Goal: Information Seeking & Learning: Learn about a topic

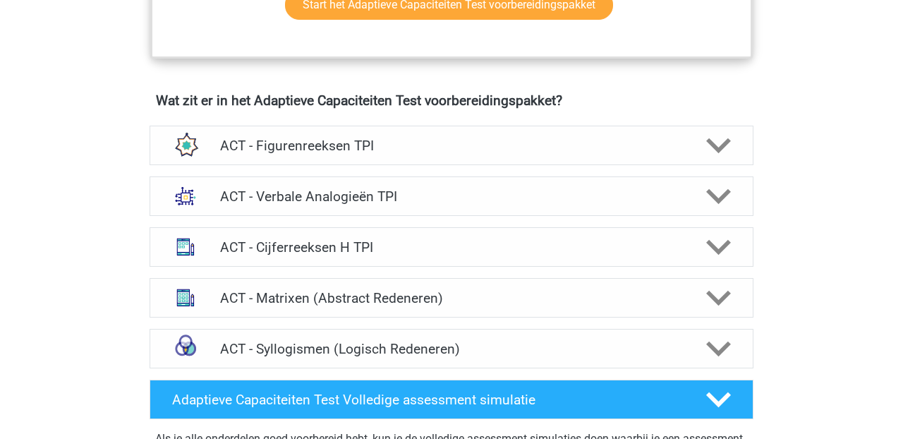
scroll to position [842, 0]
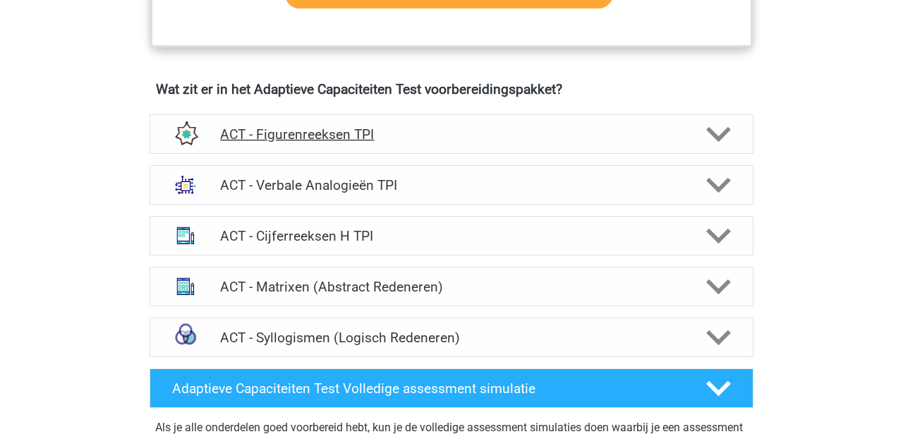
click at [327, 134] on h4 "ACT - Figurenreeksen TPI" at bounding box center [451, 134] width 462 height 16
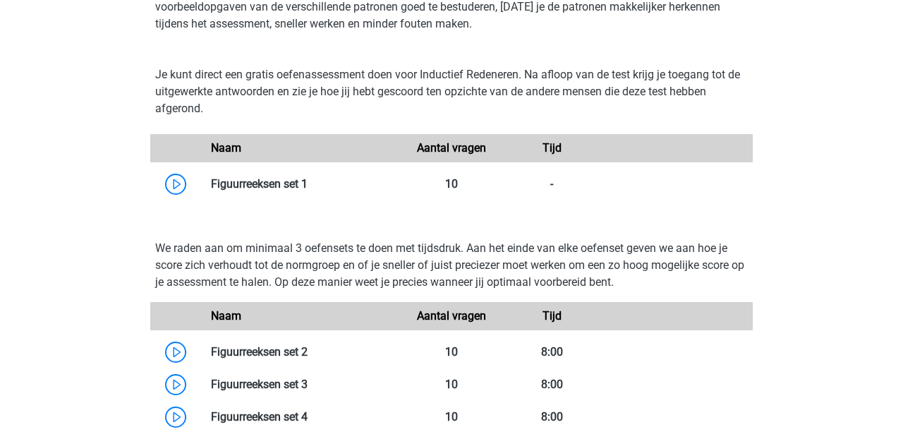
scroll to position [1026, 0]
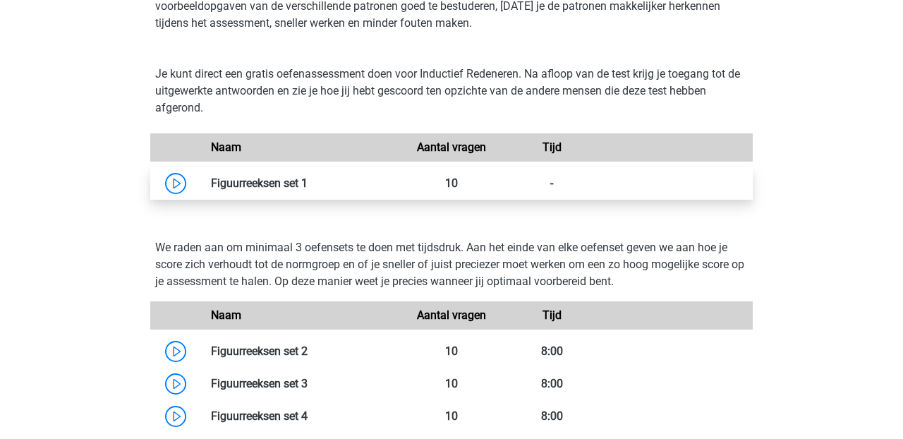
click at [307, 180] on link at bounding box center [307, 182] width 0 height 13
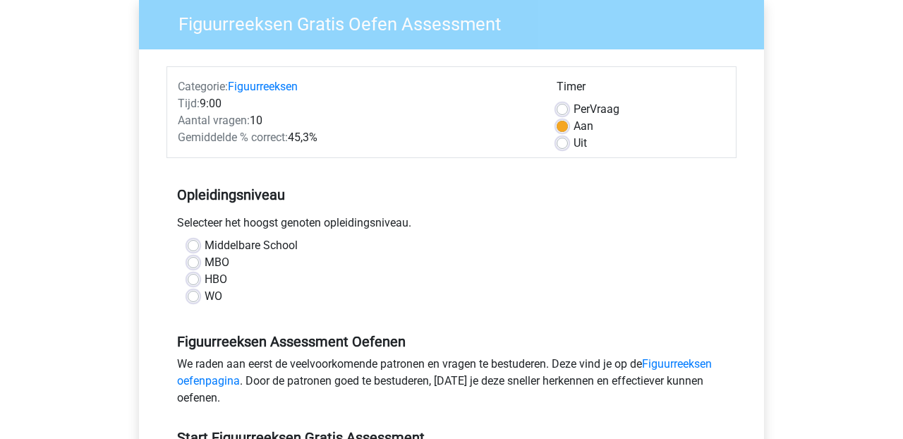
scroll to position [124, 0]
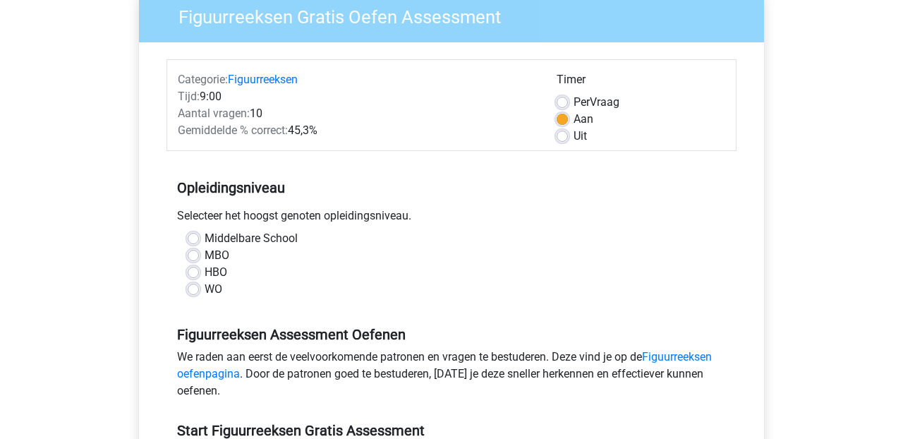
click at [205, 238] on label "Middelbare School" at bounding box center [251, 238] width 93 height 17
click at [193, 238] on input "Middelbare School" at bounding box center [193, 237] width 11 height 14
radio input "true"
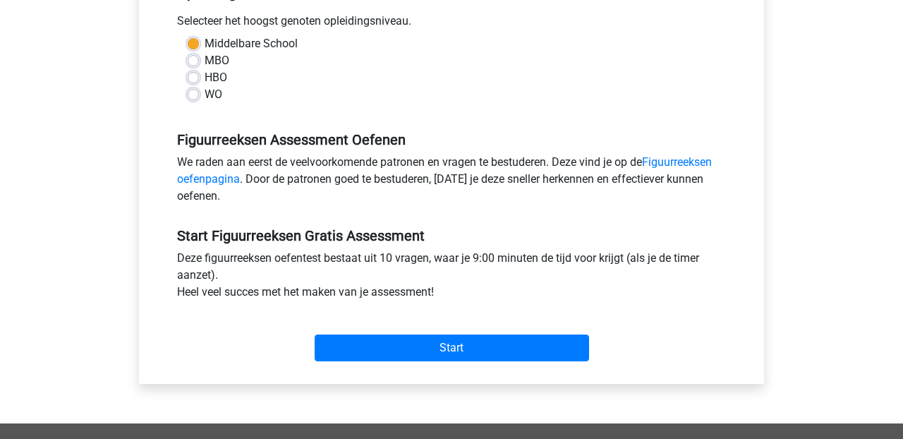
scroll to position [319, 0]
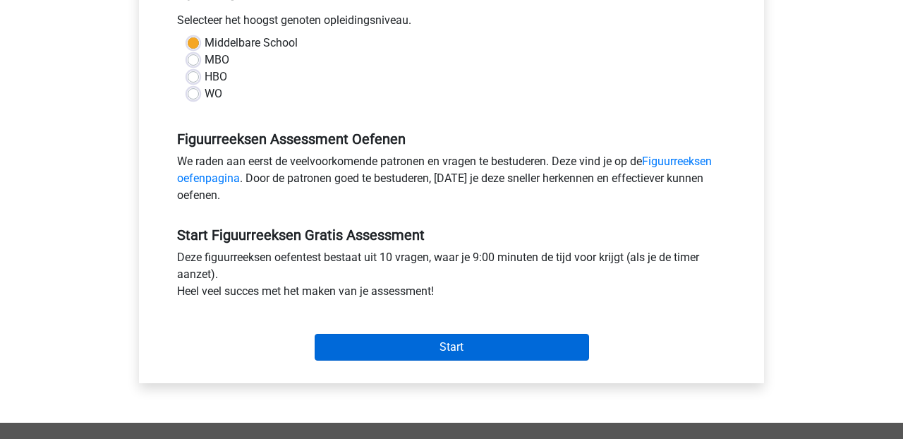
click at [463, 350] on input "Start" at bounding box center [452, 347] width 274 height 27
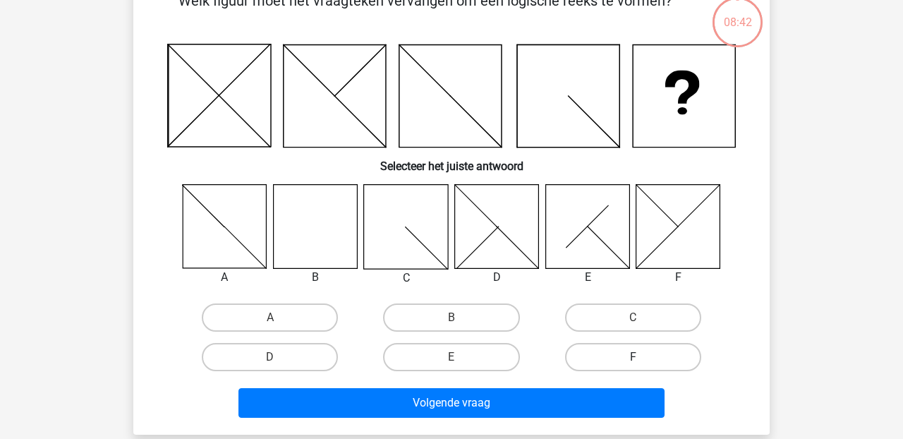
scroll to position [82, 0]
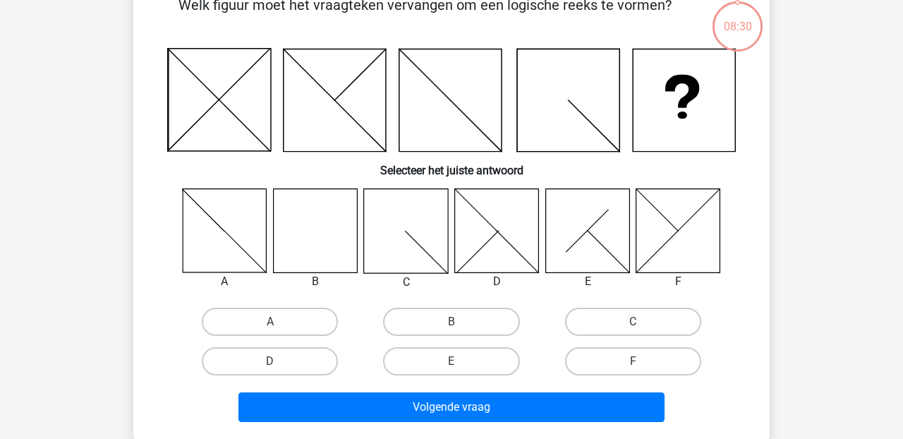
click at [322, 224] on icon at bounding box center [315, 230] width 84 height 84
click at [457, 322] on input "B" at bounding box center [455, 326] width 9 height 9
radio input "true"
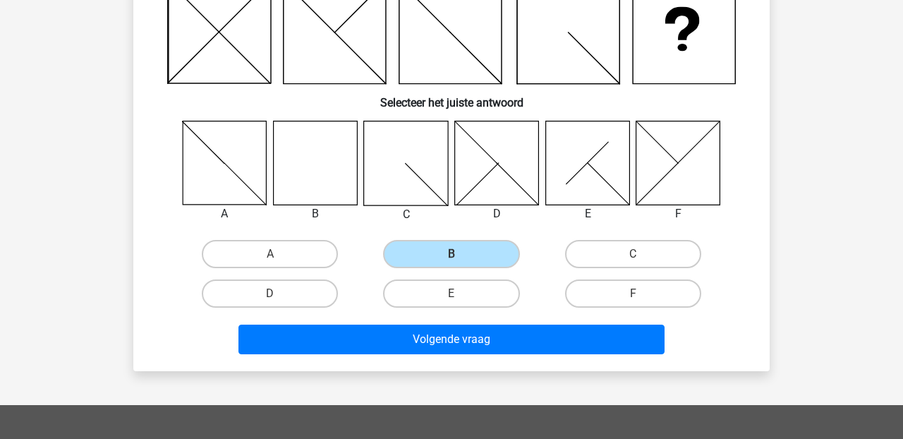
scroll to position [176, 0]
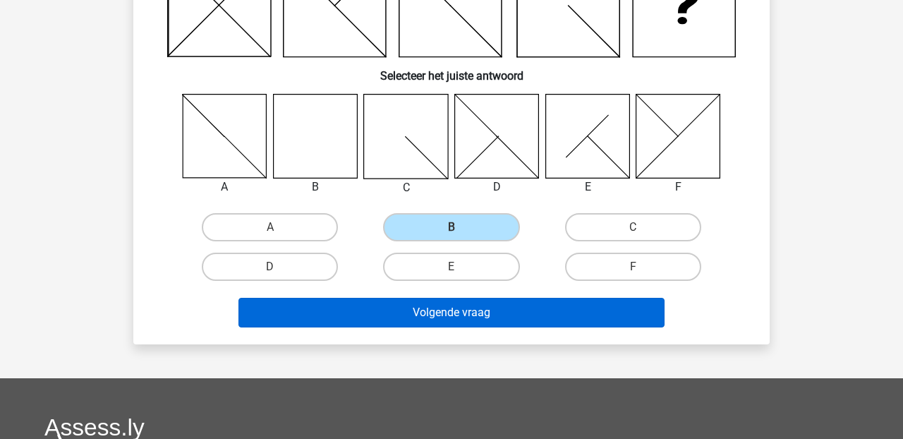
click at [457, 312] on button "Volgende vraag" at bounding box center [451, 313] width 427 height 30
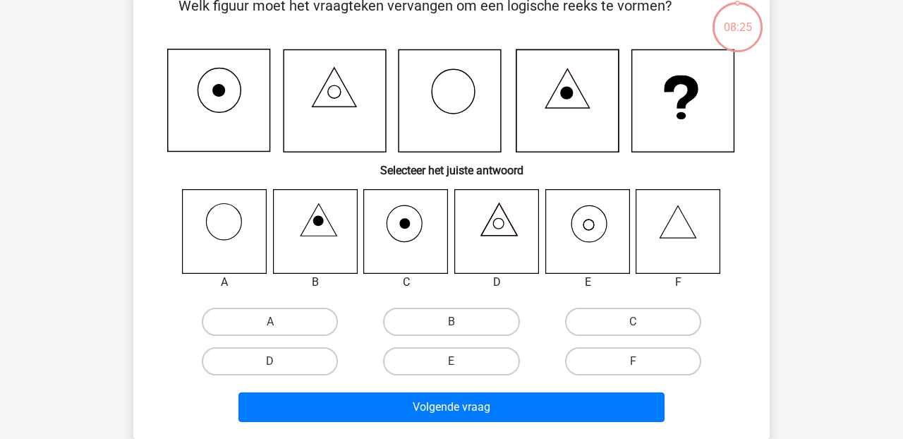
scroll to position [65, 0]
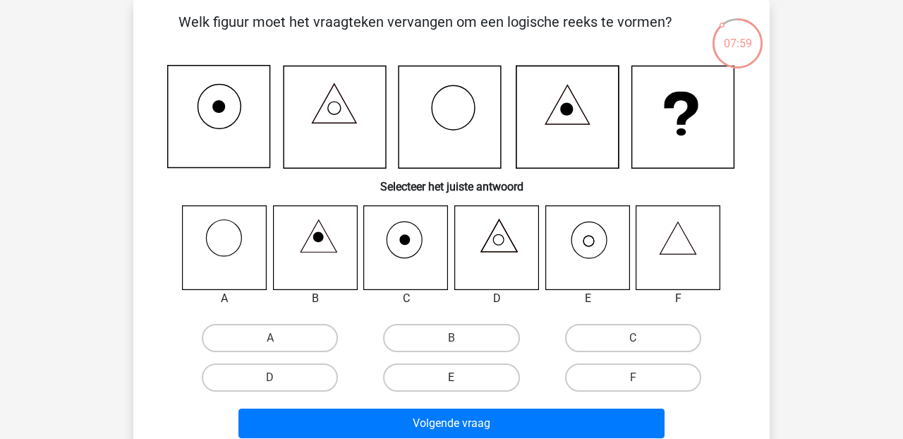
click at [456, 375] on label "E" at bounding box center [451, 377] width 136 height 28
click at [456, 377] on input "E" at bounding box center [455, 381] width 9 height 9
radio input "true"
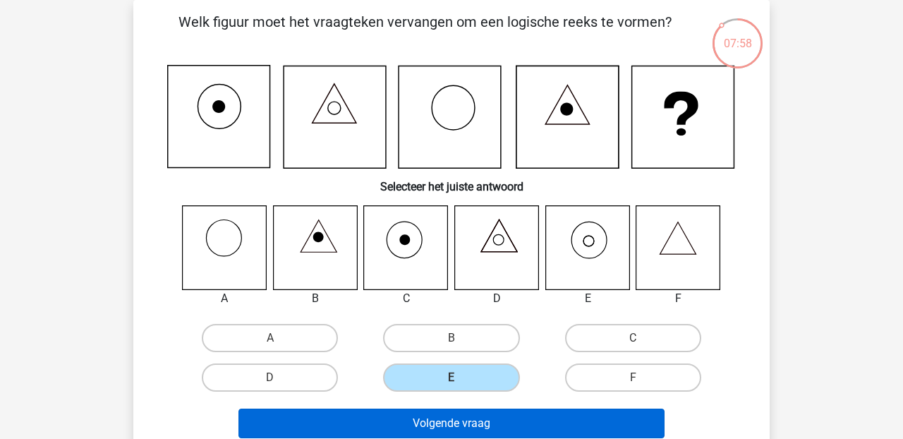
click at [480, 421] on button "Volgende vraag" at bounding box center [451, 423] width 427 height 30
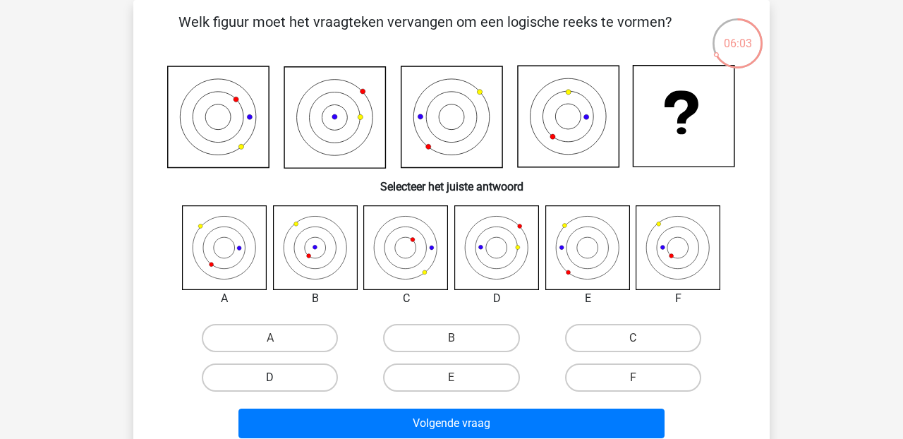
click at [284, 378] on label "D" at bounding box center [270, 377] width 136 height 28
click at [279, 378] on input "D" at bounding box center [274, 381] width 9 height 9
radio input "true"
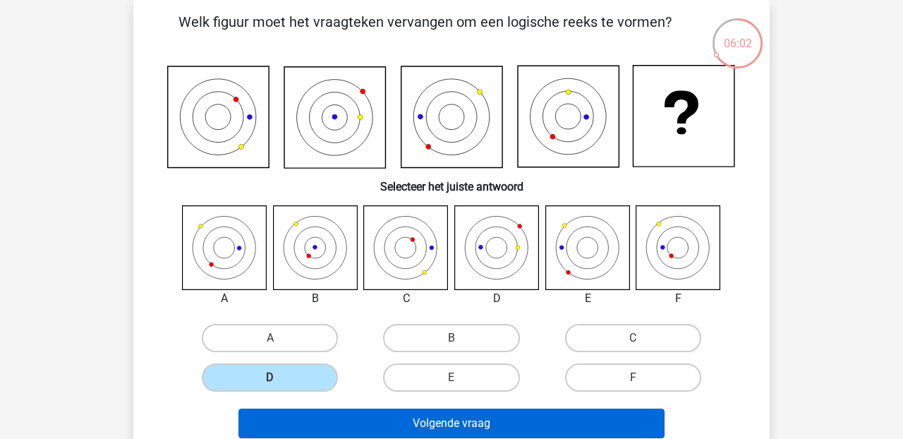
click at [467, 424] on button "Volgende vraag" at bounding box center [451, 423] width 427 height 30
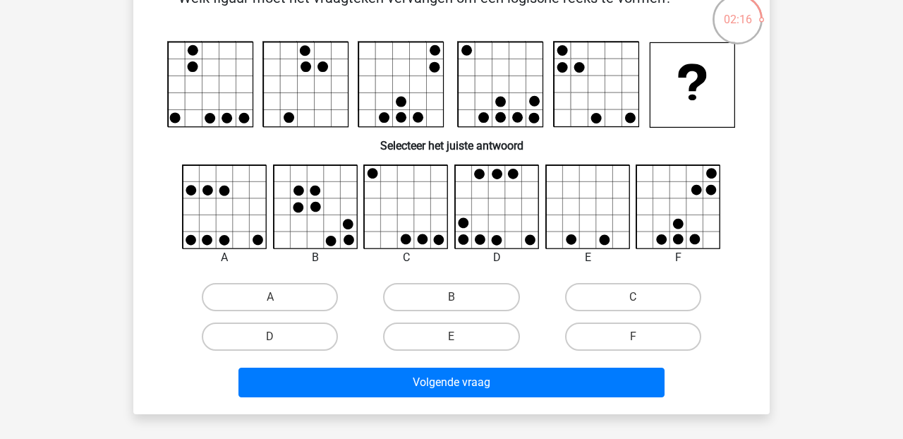
scroll to position [91, 0]
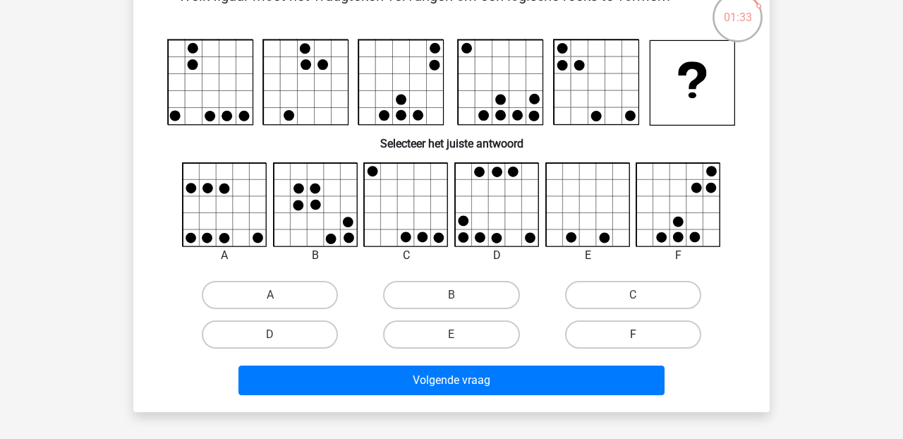
click at [618, 331] on label "F" at bounding box center [633, 334] width 136 height 28
click at [633, 334] on input "F" at bounding box center [637, 338] width 9 height 9
radio input "true"
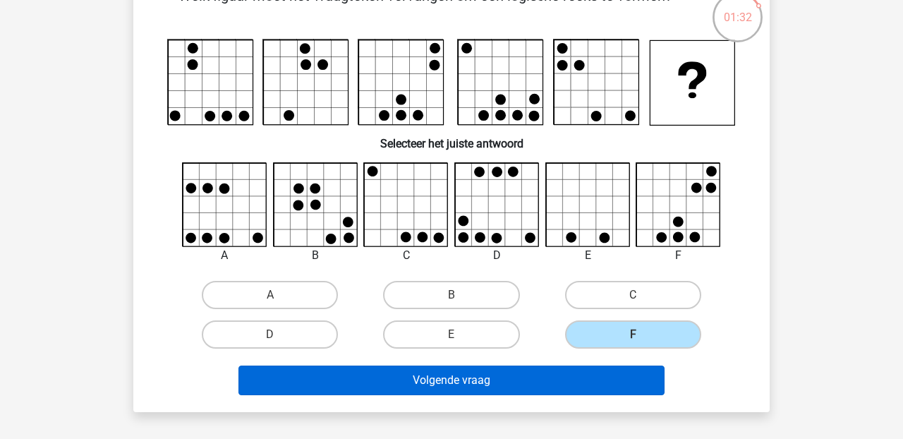
click at [462, 382] on button "Volgende vraag" at bounding box center [451, 380] width 427 height 30
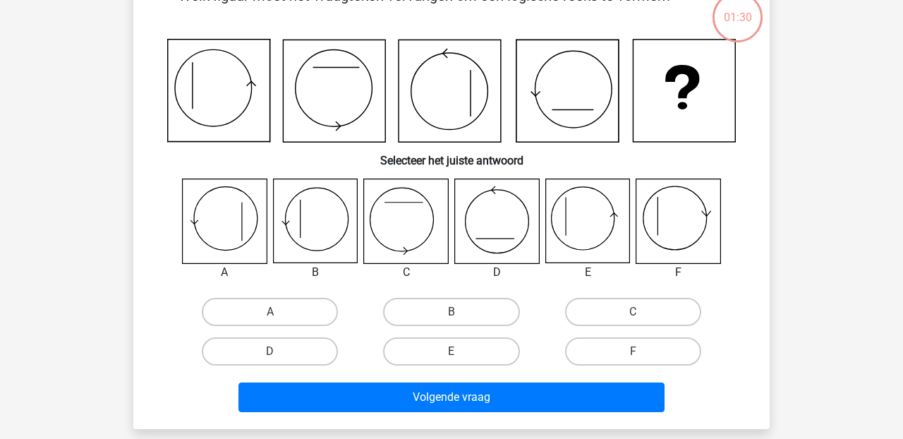
scroll to position [65, 0]
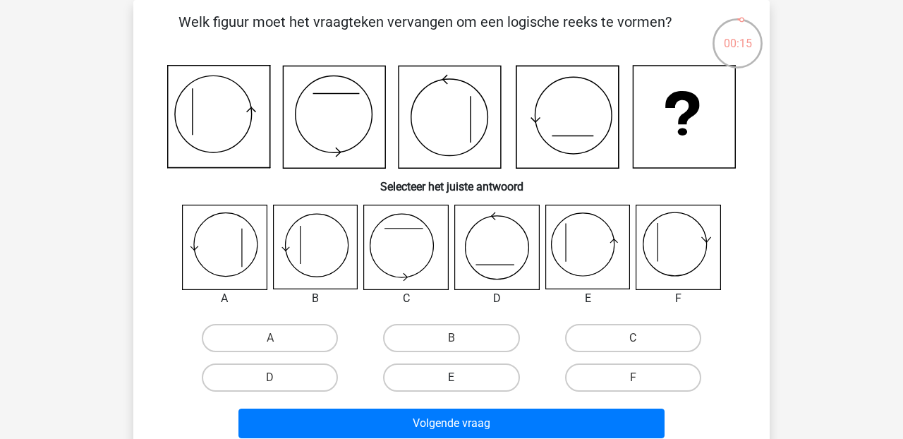
click at [461, 379] on label "E" at bounding box center [451, 377] width 136 height 28
click at [461, 379] on input "E" at bounding box center [455, 381] width 9 height 9
radio input "true"
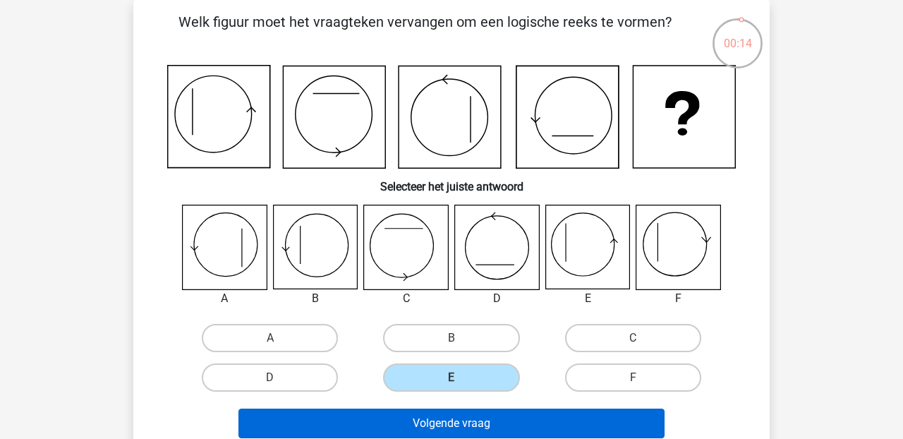
click at [461, 425] on button "Volgende vraag" at bounding box center [451, 423] width 427 height 30
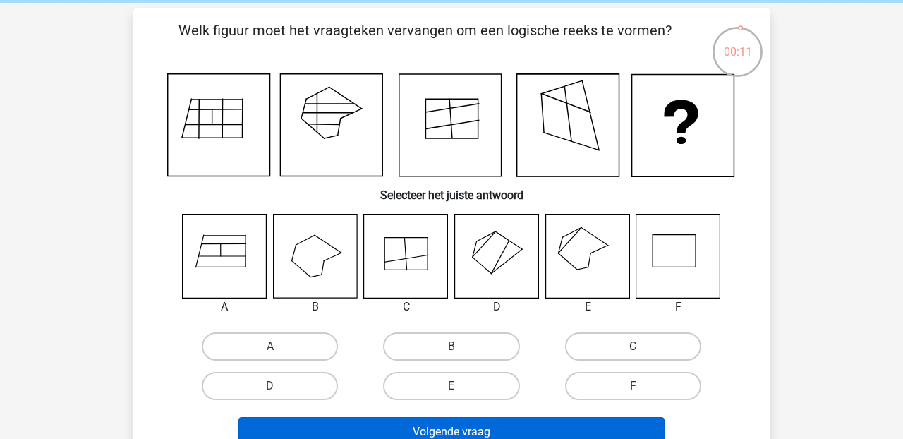
scroll to position [57, 0]
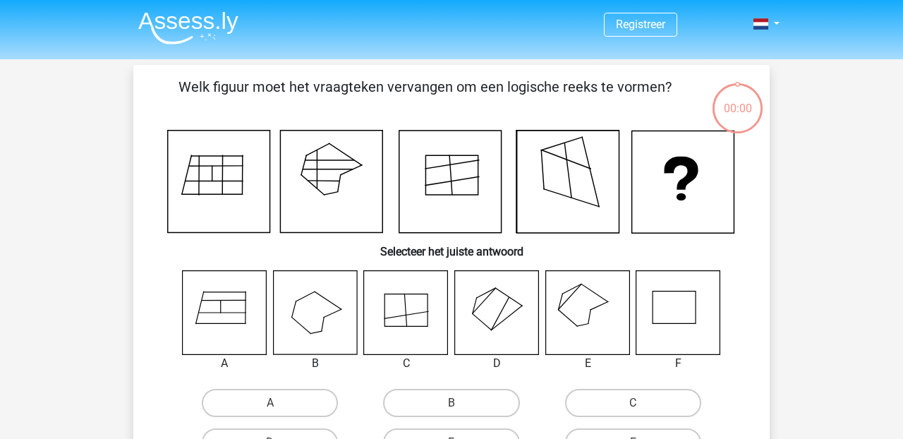
scroll to position [57, 0]
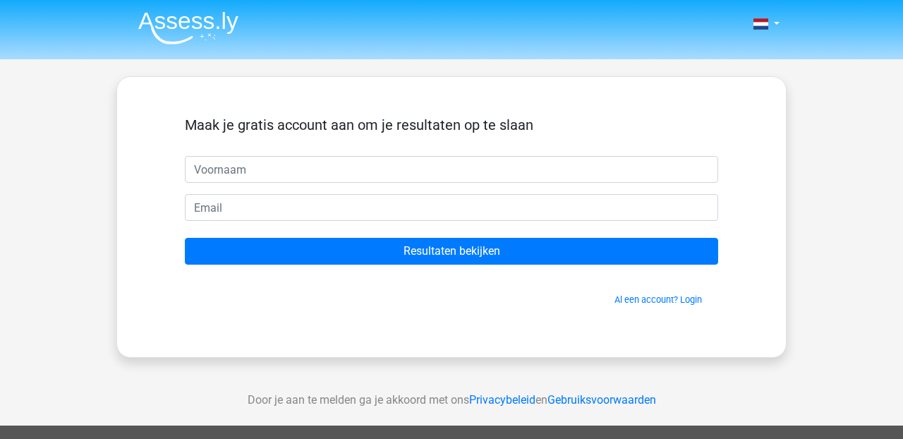
scroll to position [57, 0]
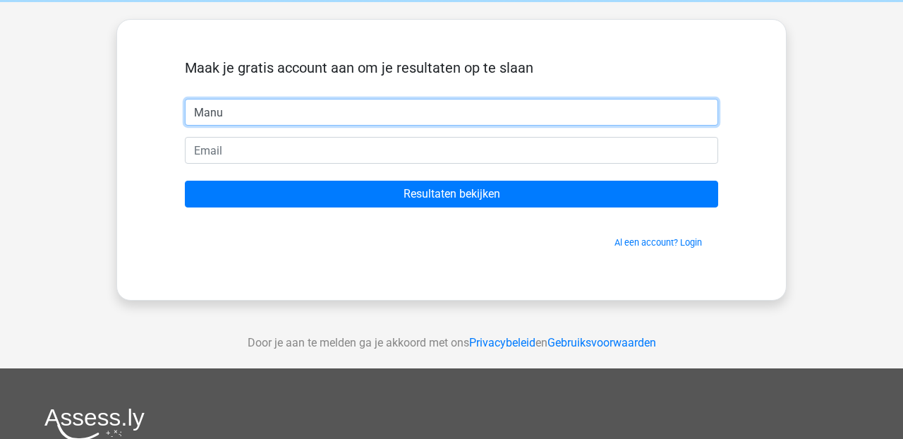
type input "Manu"
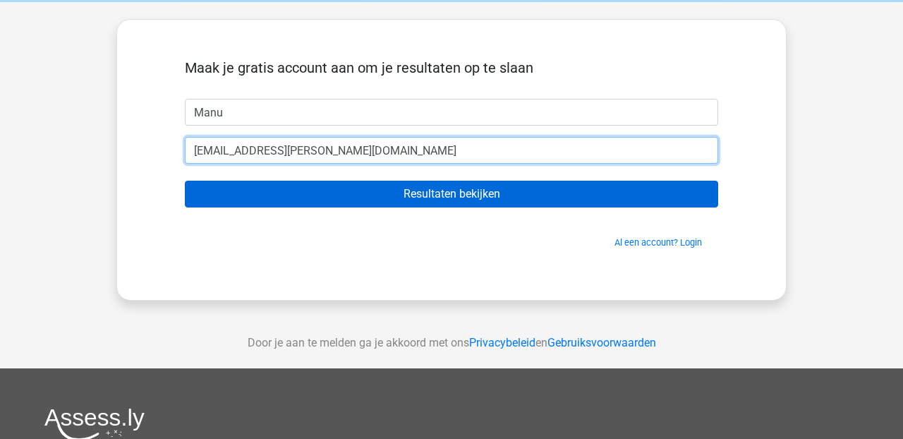
type input "[EMAIL_ADDRESS][PERSON_NAME][DOMAIN_NAME]"
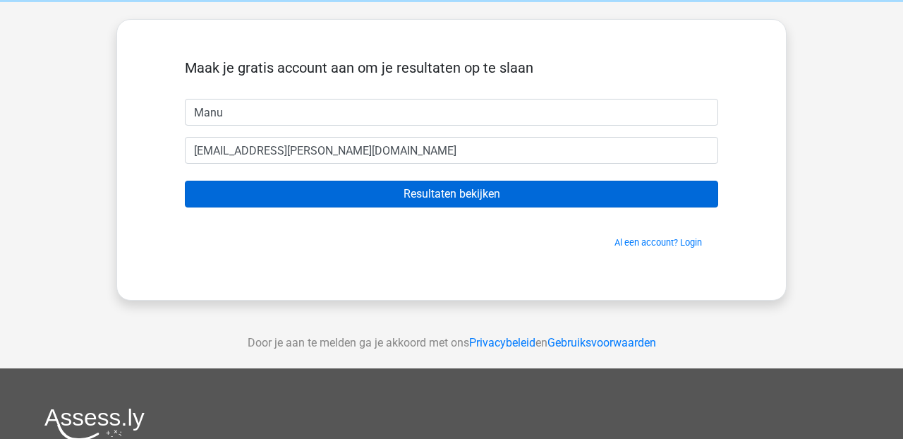
click at [435, 190] on input "Resultaten bekijken" at bounding box center [451, 194] width 533 height 27
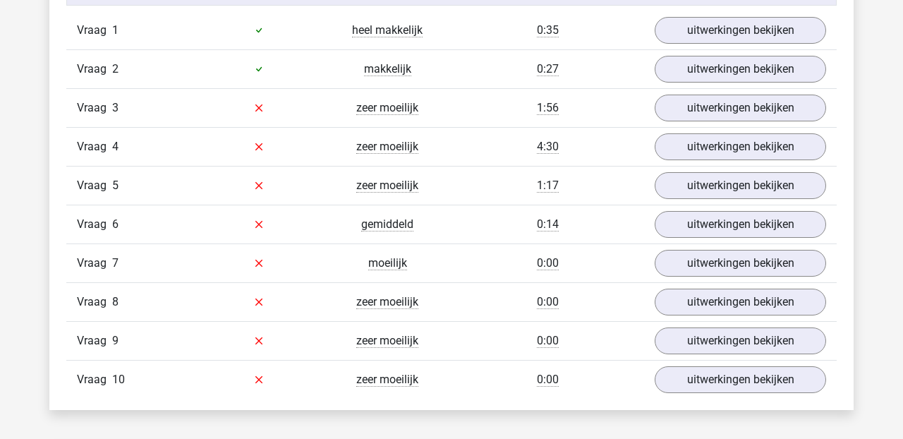
scroll to position [1209, 0]
